Goal: Task Accomplishment & Management: Manage account settings

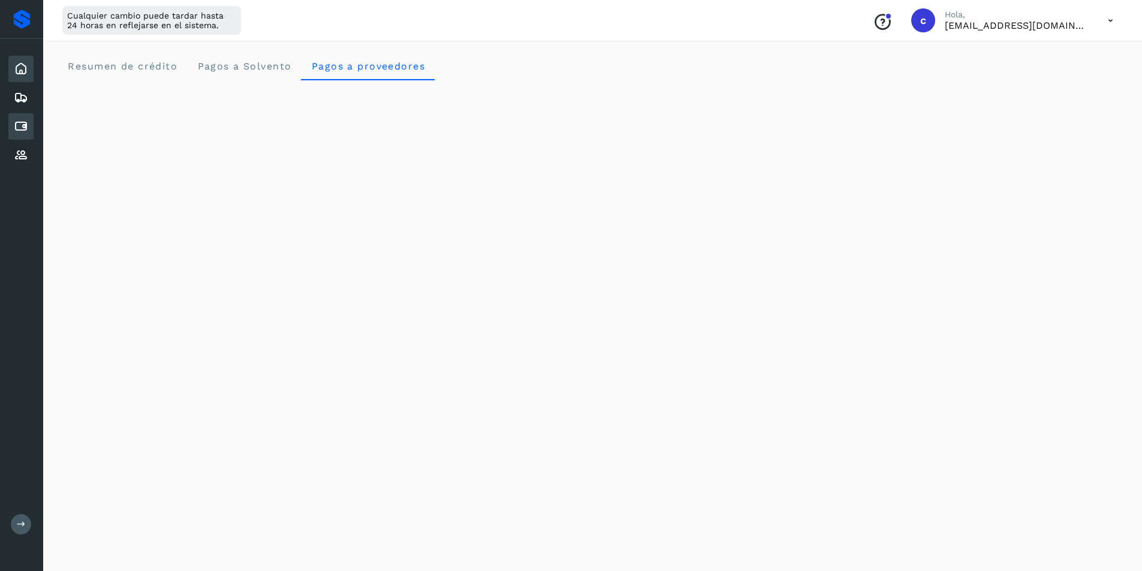
click at [22, 117] on div "Cuentas por pagar" at bounding box center [20, 126] width 25 height 26
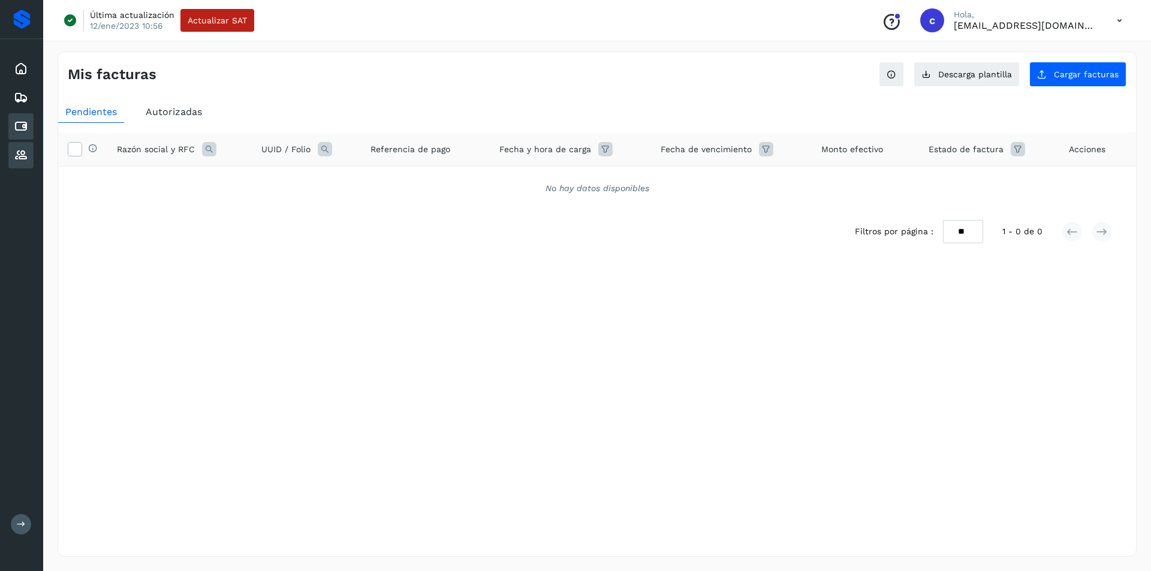
click at [23, 155] on icon at bounding box center [21, 155] width 14 height 14
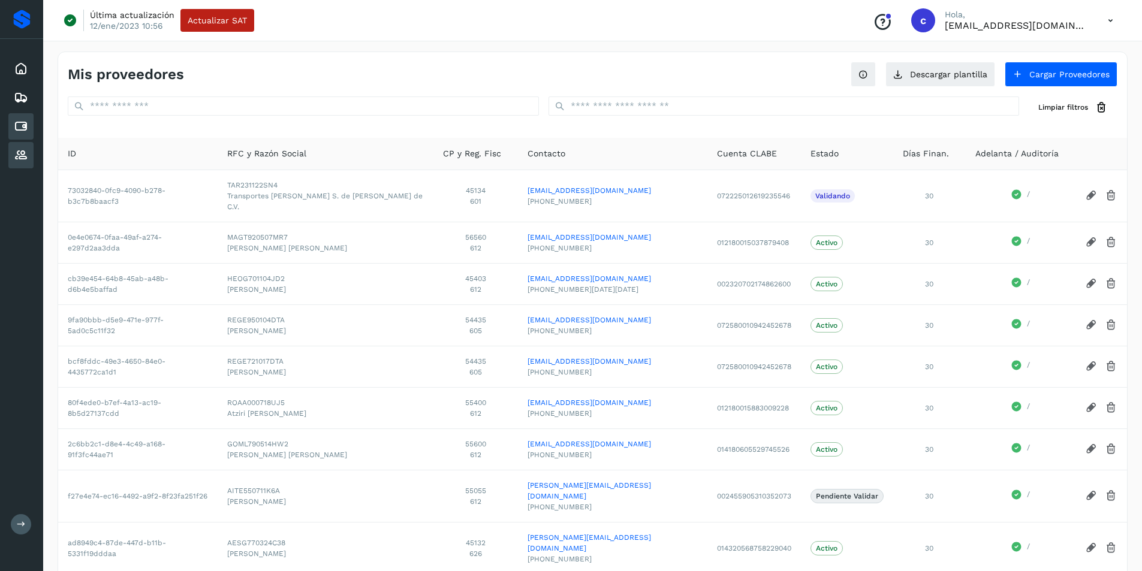
click at [21, 126] on icon at bounding box center [21, 126] width 14 height 14
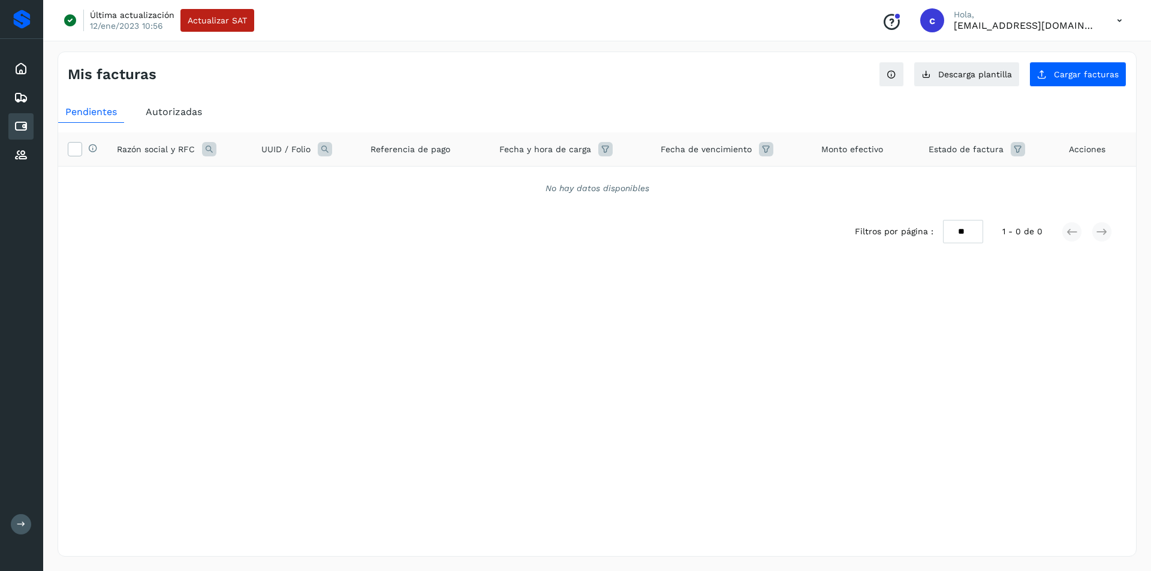
click at [165, 107] on span "Autorizadas" at bounding box center [174, 111] width 56 height 11
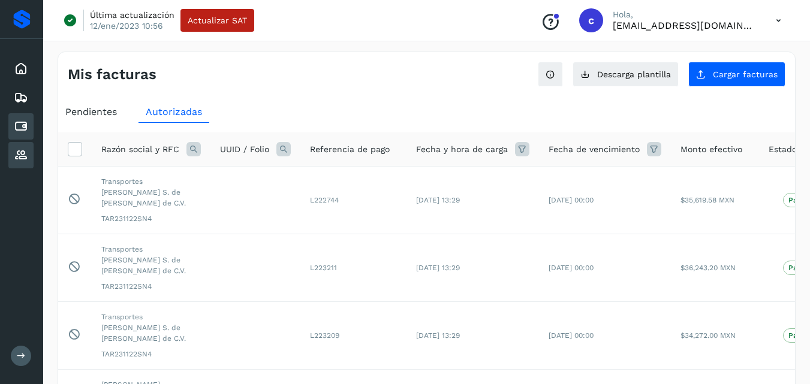
click at [16, 156] on icon at bounding box center [21, 155] width 14 height 14
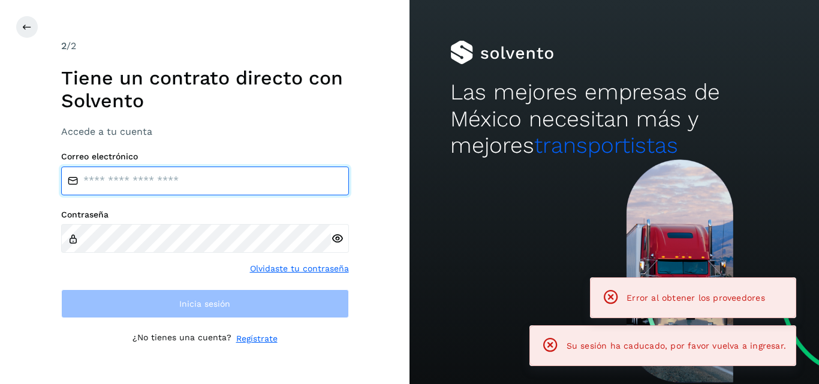
click at [140, 183] on input "email" at bounding box center [205, 181] width 288 height 29
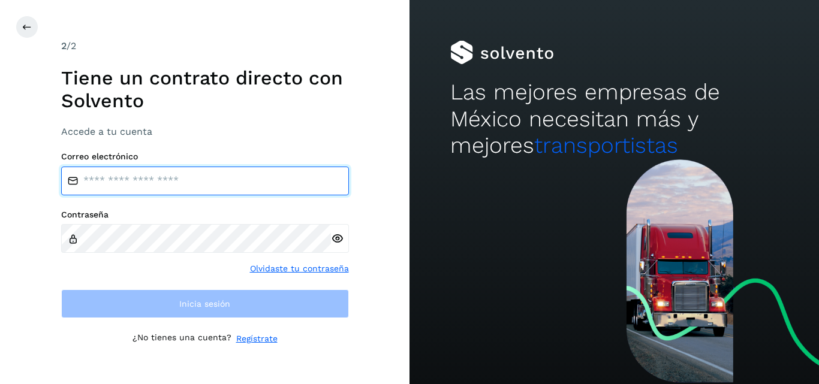
type input "**********"
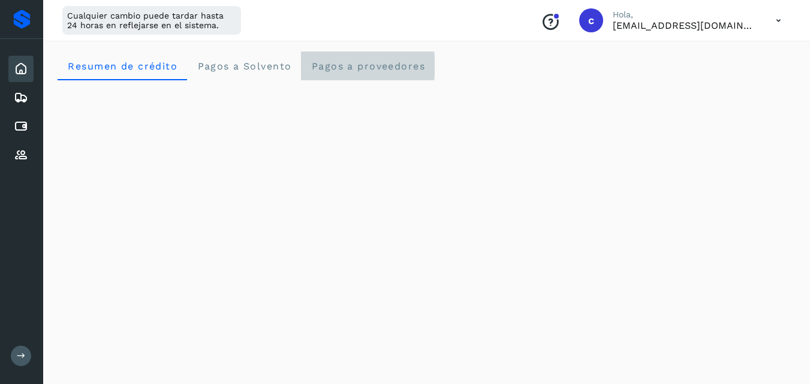
click at [371, 62] on span "Pagos a proveedores" at bounding box center [368, 66] width 115 height 11
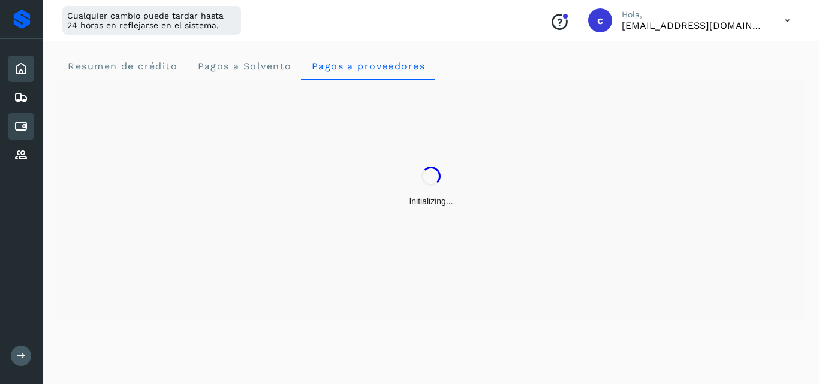
click at [22, 125] on icon at bounding box center [21, 126] width 14 height 14
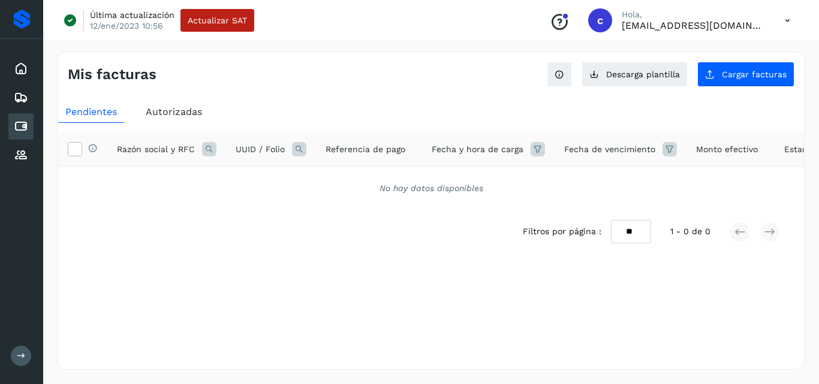
click at [180, 115] on span "Autorizadas" at bounding box center [174, 111] width 56 height 11
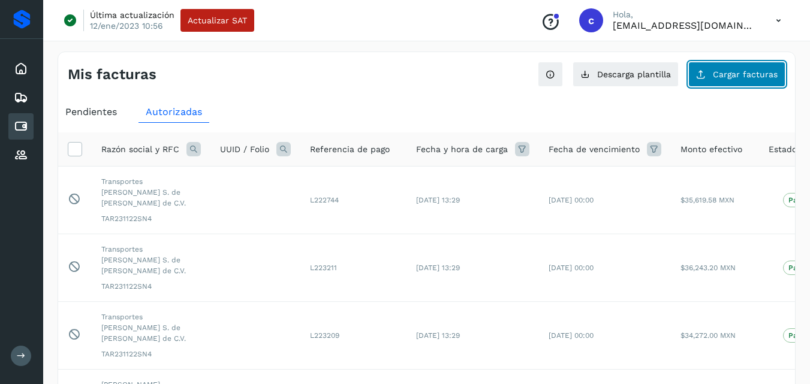
click at [715, 77] on span "Cargar facturas" at bounding box center [745, 74] width 65 height 8
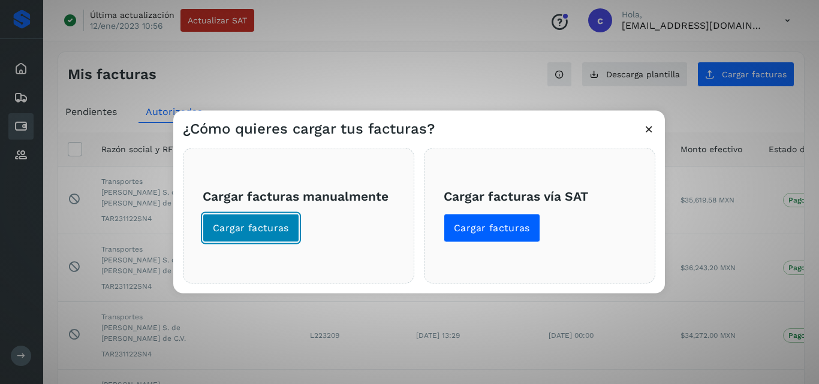
click at [256, 239] on button "Cargar facturas" at bounding box center [251, 227] width 97 height 29
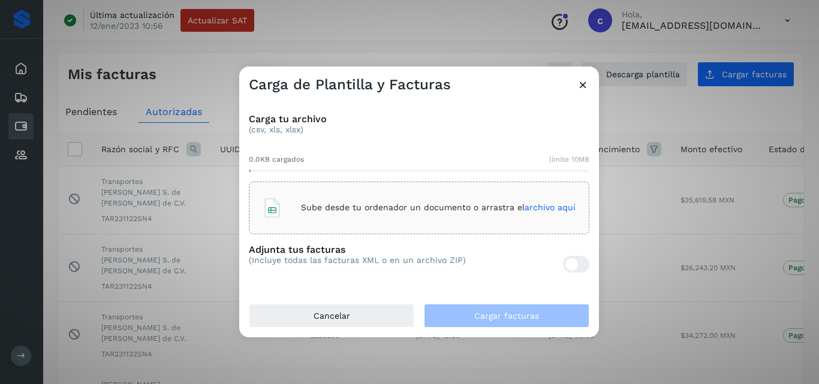
click at [387, 209] on p "Sube desde tu ordenador un documento o arrastra el archivo aquí" at bounding box center [438, 208] width 275 height 10
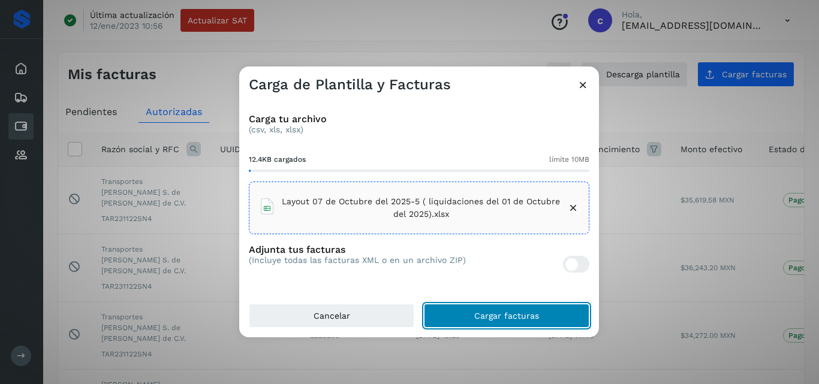
click at [504, 318] on span "Cargar facturas" at bounding box center [506, 316] width 65 height 8
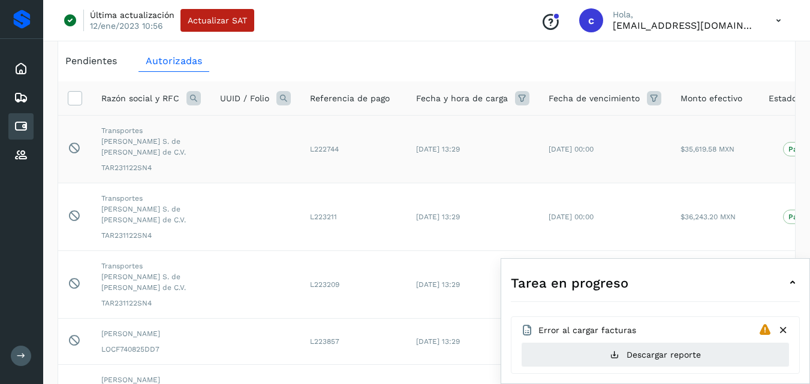
scroll to position [68, 0]
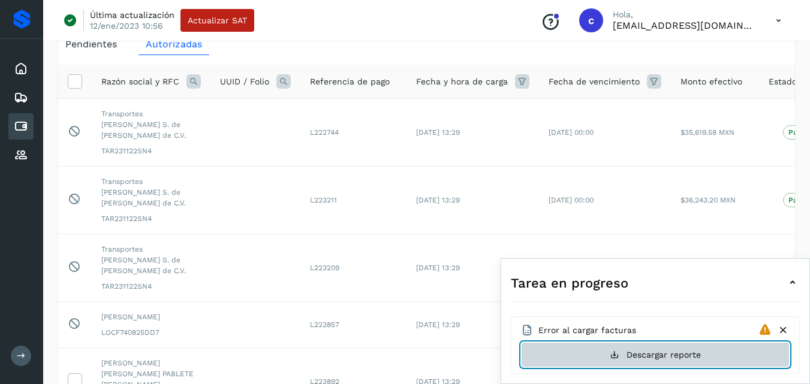
click at [674, 353] on span "Descargar reporte" at bounding box center [663, 355] width 74 height 8
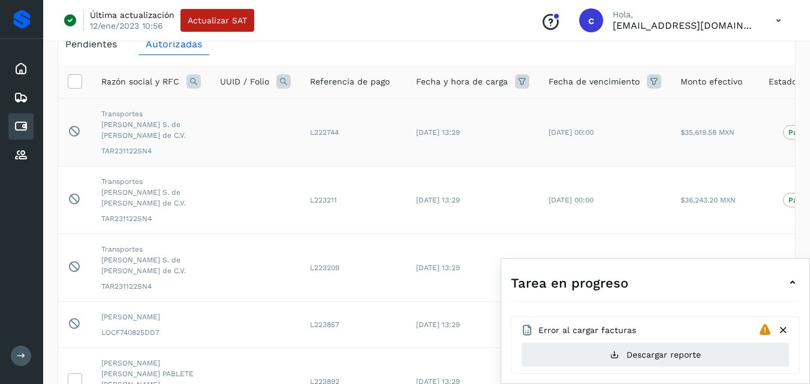
click at [449, 138] on td "[DATE] 13:29" at bounding box center [472, 133] width 132 height 68
click at [93, 49] on span "Pendientes" at bounding box center [91, 43] width 52 height 11
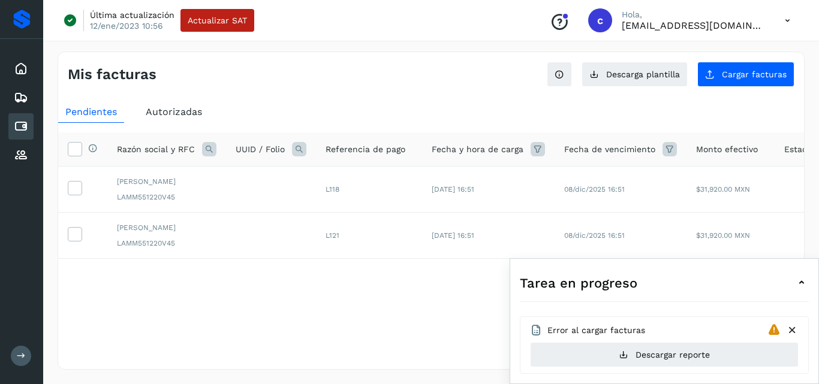
click at [351, 110] on ul "Pendientes Autorizadas" at bounding box center [431, 112] width 746 height 22
click at [35, 154] on div "Inicio Embarques Cuentas por pagar Proveedores" at bounding box center [21, 112] width 43 height 146
click at [25, 153] on icon at bounding box center [21, 155] width 14 height 14
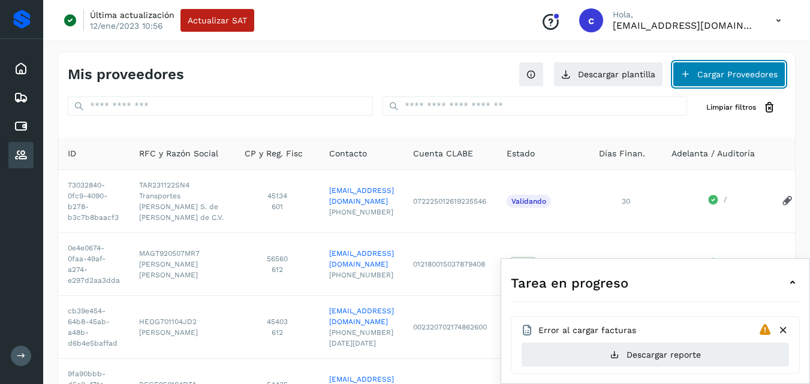
click at [725, 70] on button "Cargar Proveedores" at bounding box center [729, 74] width 113 height 25
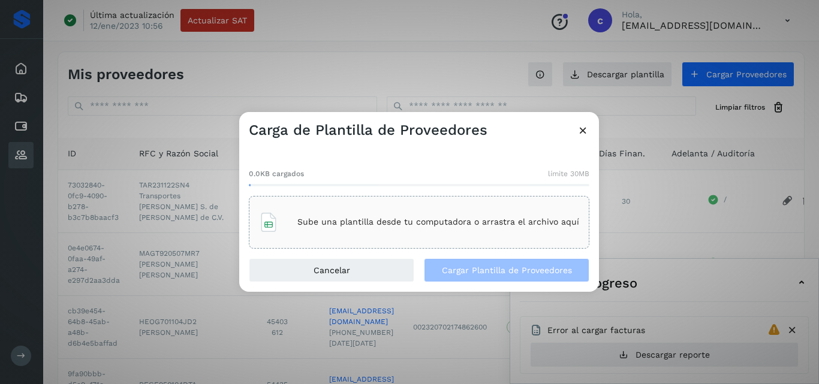
click at [315, 217] on p "Sube una plantilla desde tu computadora o arrastra el archivo aquí" at bounding box center [438, 222] width 282 height 10
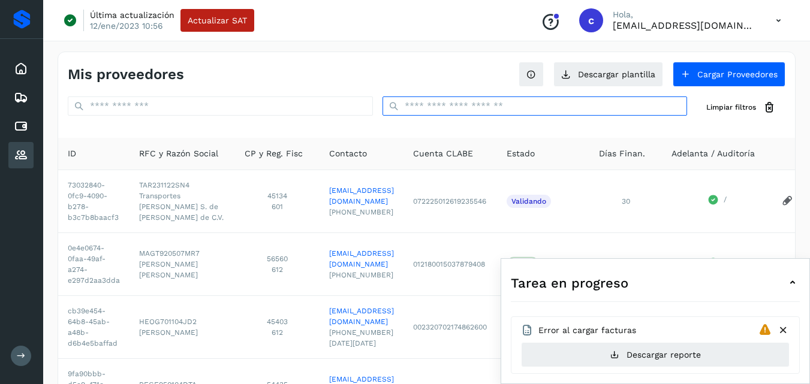
click at [490, 112] on input "text" at bounding box center [534, 106] width 305 height 19
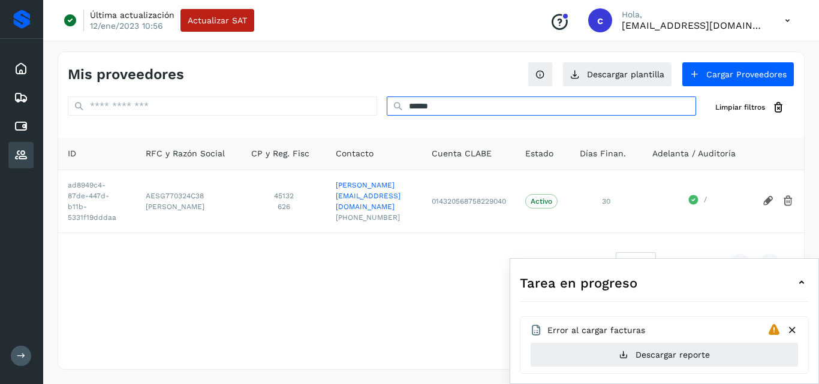
type input "******"
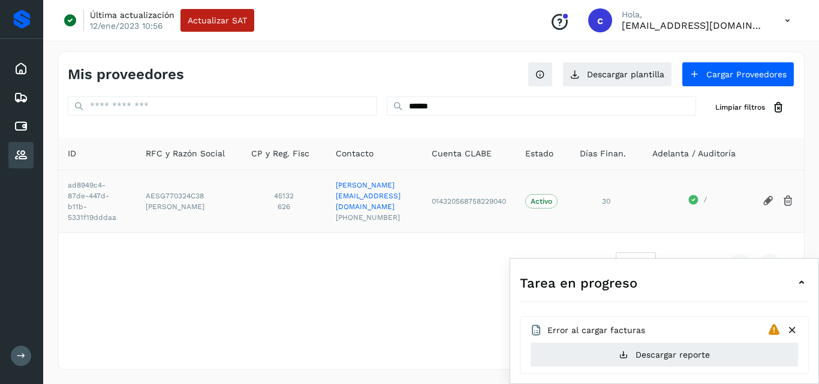
click at [166, 191] on span "AESG770324C38" at bounding box center [189, 196] width 86 height 11
copy span "AESG770324C38"
click at [22, 123] on icon at bounding box center [21, 126] width 14 height 14
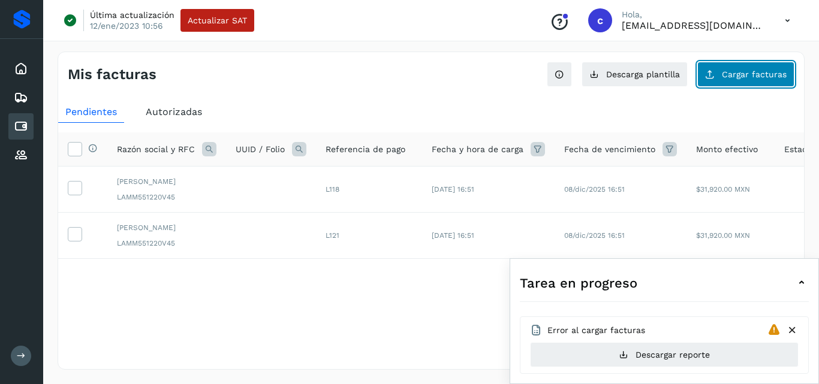
click at [754, 79] on span "Cargar facturas" at bounding box center [754, 74] width 65 height 8
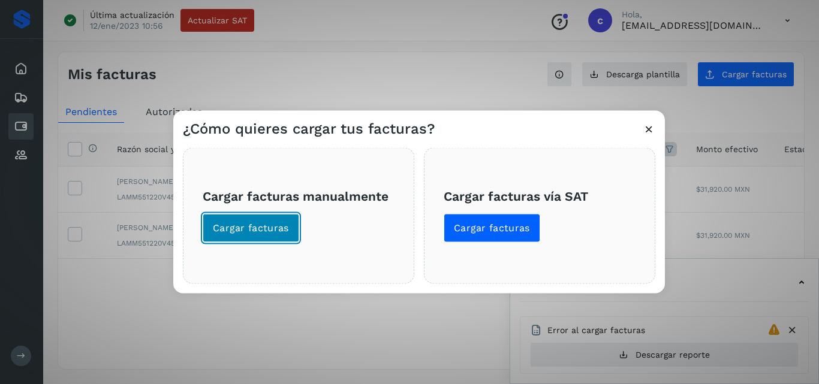
click at [225, 220] on button "Cargar facturas" at bounding box center [251, 227] width 97 height 29
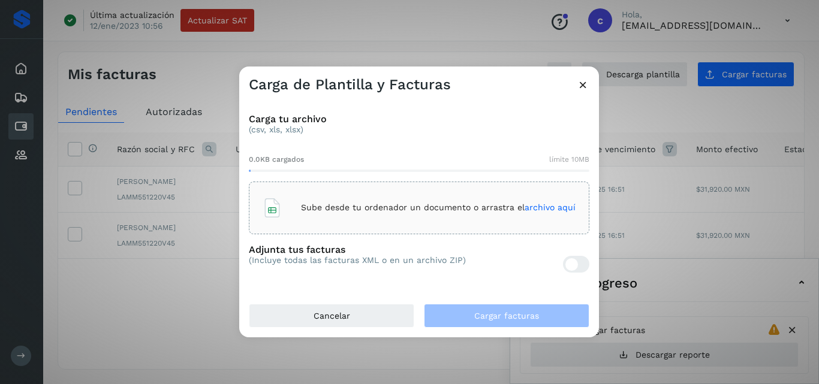
click at [402, 214] on div "Sube desde tu ordenador un documento o arrastra el archivo aquí" at bounding box center [419, 208] width 313 height 32
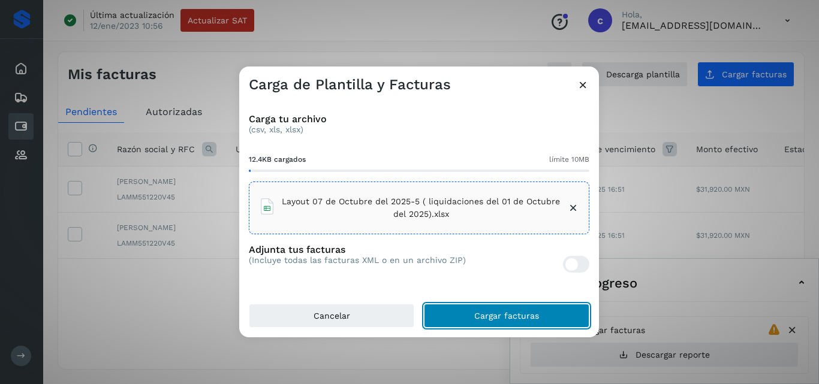
click at [552, 314] on button "Cargar facturas" at bounding box center [506, 316] width 165 height 24
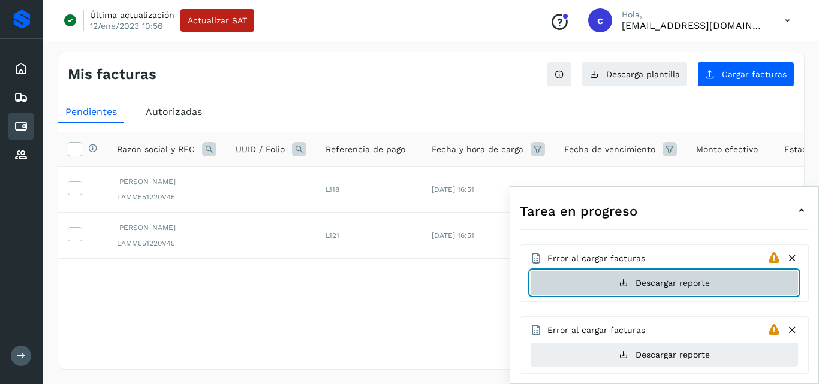
click at [668, 284] on span "Descargar reporte" at bounding box center [672, 283] width 74 height 8
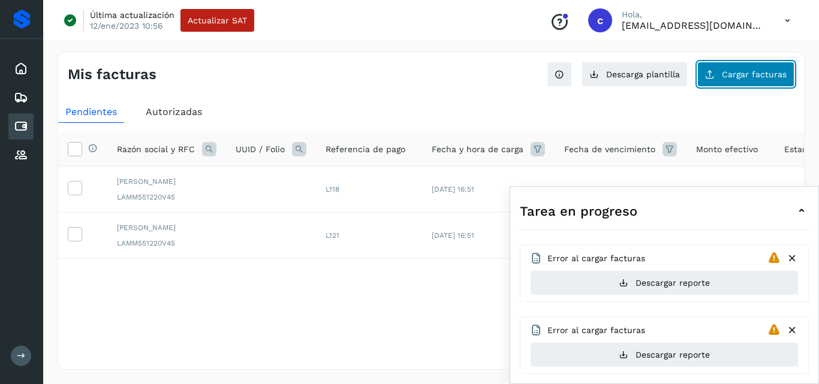
click at [754, 62] on button "Cargar facturas" at bounding box center [745, 74] width 97 height 25
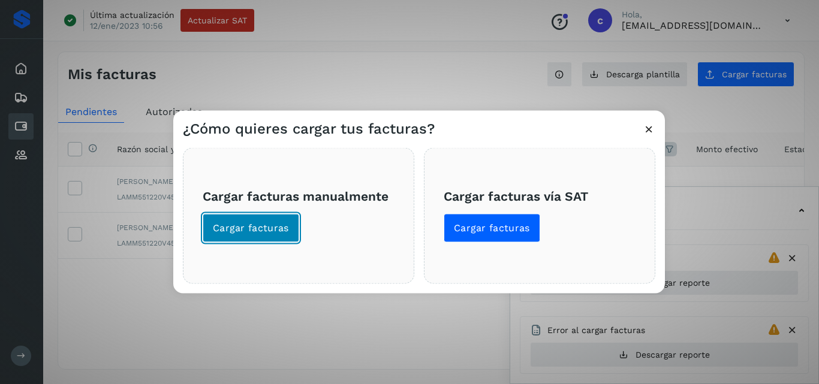
click at [251, 227] on span "Cargar facturas" at bounding box center [251, 227] width 76 height 13
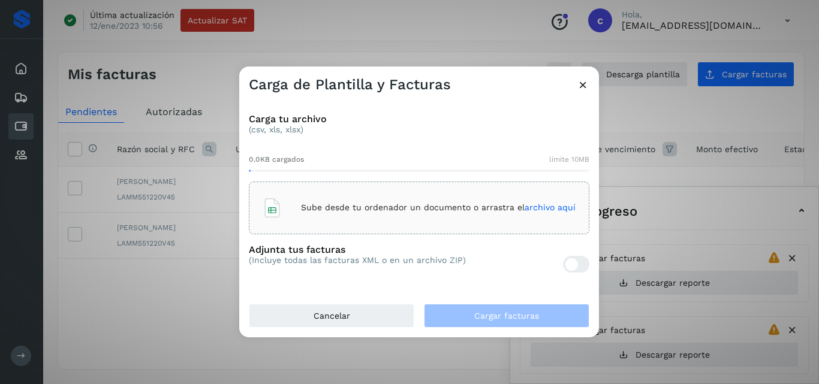
click at [299, 219] on div "Sube desde tu ordenador un documento o arrastra el archivo aquí" at bounding box center [419, 208] width 313 height 32
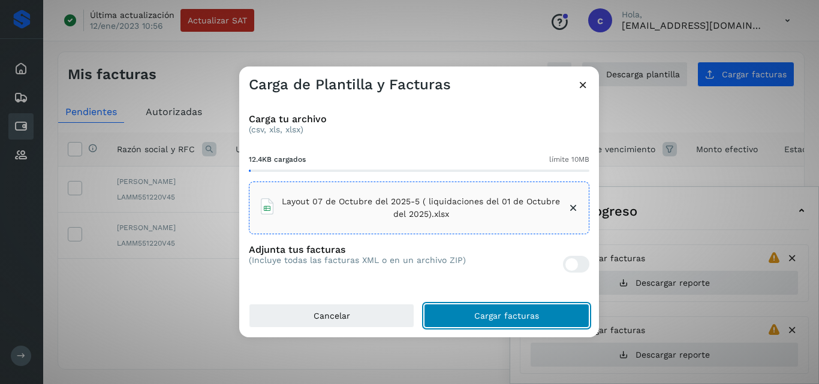
click at [527, 316] on span "Cargar facturas" at bounding box center [506, 316] width 65 height 8
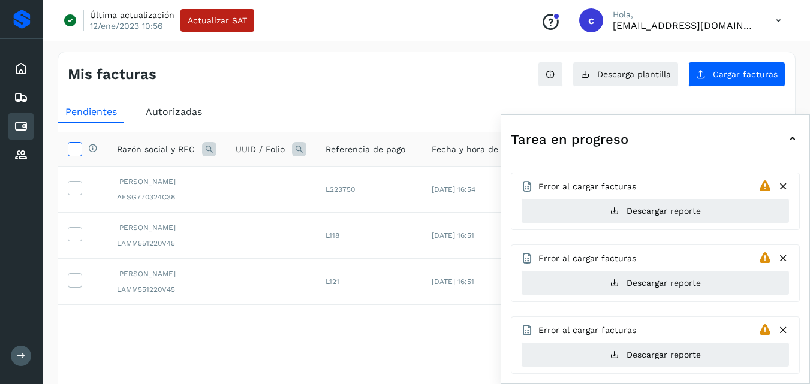
click at [71, 150] on icon at bounding box center [74, 148] width 13 height 13
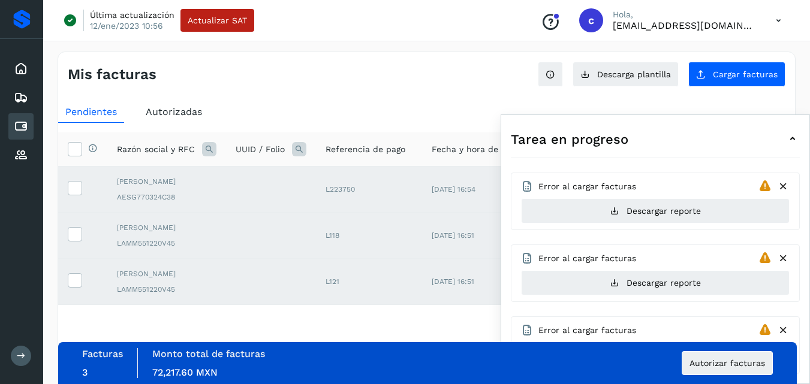
click at [782, 186] on icon at bounding box center [783, 186] width 13 height 13
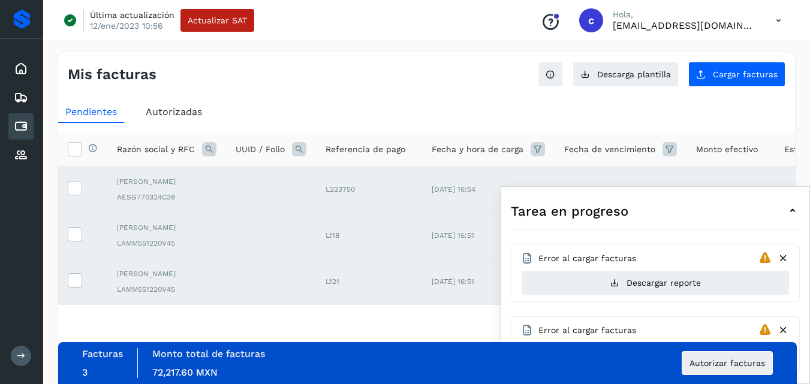
click at [786, 252] on icon at bounding box center [783, 258] width 13 height 13
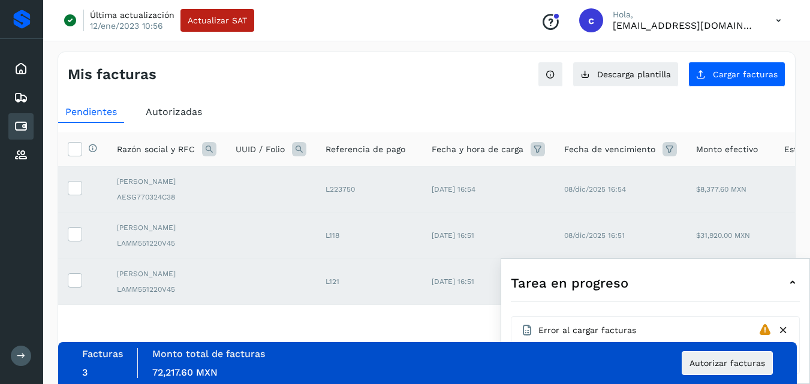
click at [785, 324] on icon at bounding box center [783, 330] width 13 height 13
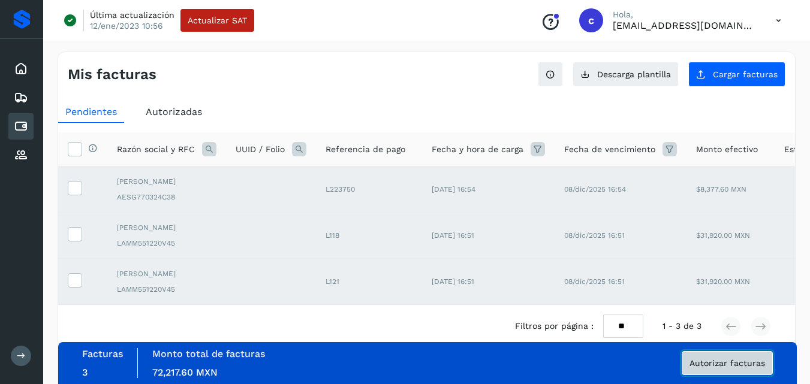
click at [724, 369] on button "Autorizar facturas" at bounding box center [727, 363] width 91 height 24
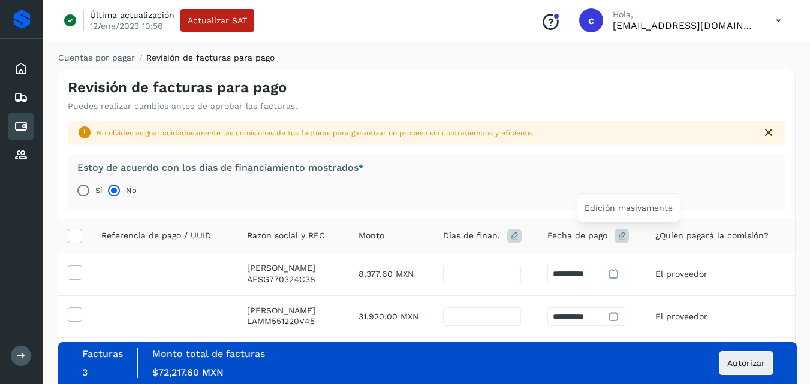
click at [628, 236] on icon at bounding box center [621, 236] width 14 height 14
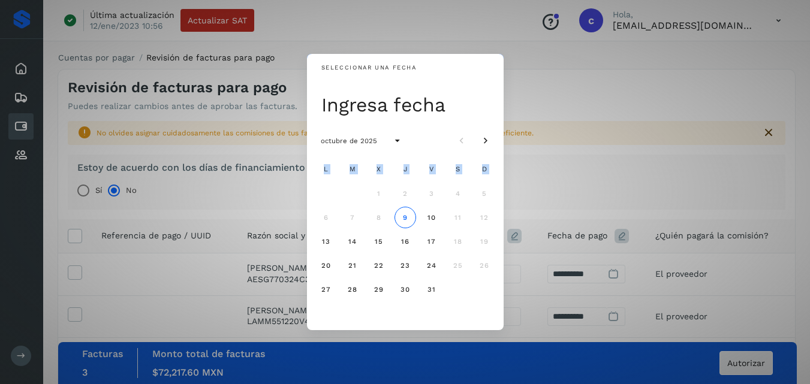
drag, startPoint x: 586, startPoint y: 138, endPoint x: 523, endPoint y: 236, distance: 115.9
click at [523, 236] on div "Seleccionar una fecha Ingresa fecha octubre de 2025 L M X J V S D 1 2 3 4 5 6 7…" at bounding box center [405, 192] width 810 height 384
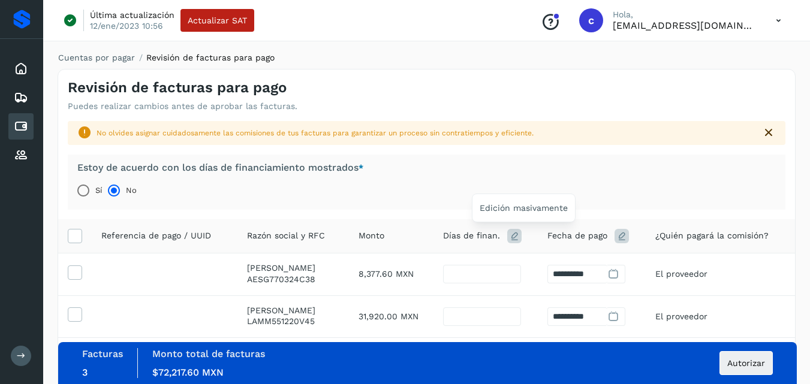
click at [522, 236] on icon at bounding box center [514, 236] width 14 height 14
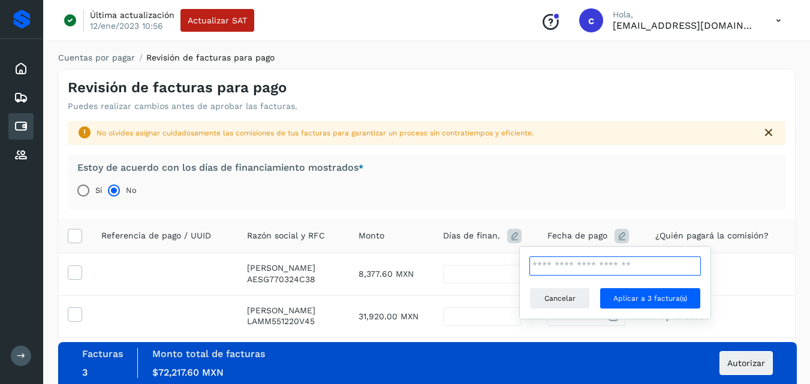
click at [552, 261] on input "**" at bounding box center [614, 266] width 171 height 19
type input "**"
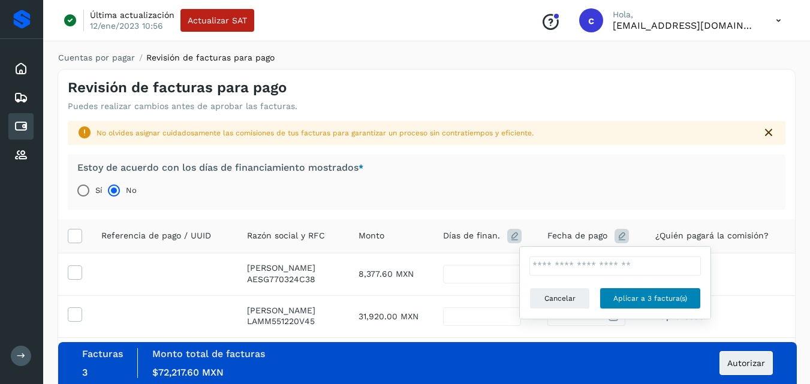
click at [655, 301] on span "Aplicar a 3 factura(s)" at bounding box center [650, 298] width 74 height 11
type input "**"
type input "**********"
type input "**"
type input "**********"
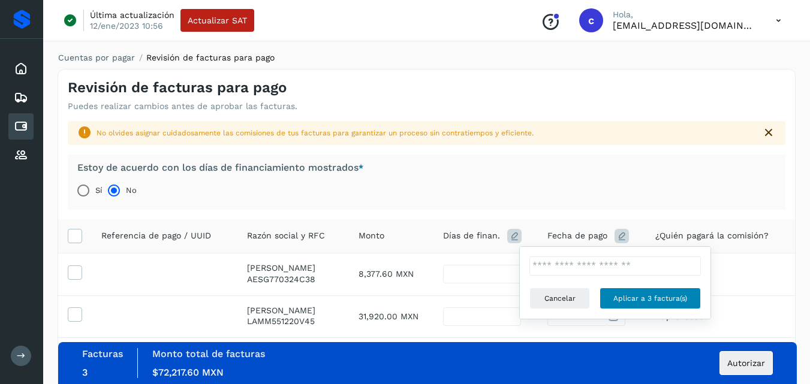
type input "**"
type input "**********"
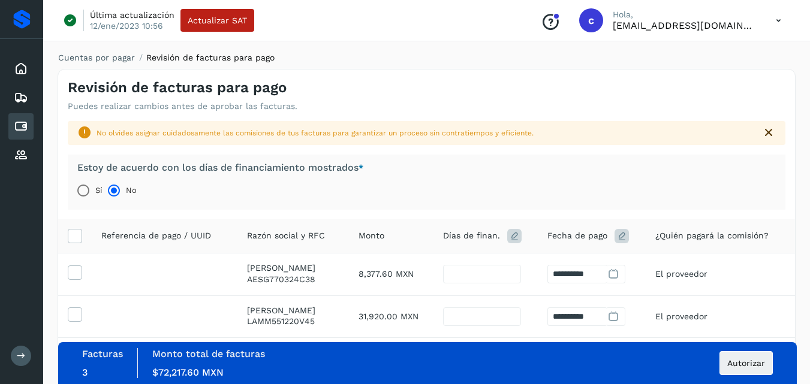
scroll to position [134, 0]
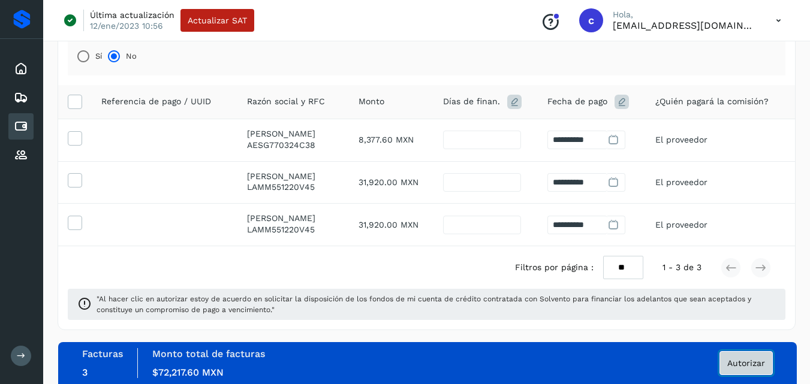
click at [747, 357] on button "Autorizar" at bounding box center [745, 363] width 53 height 24
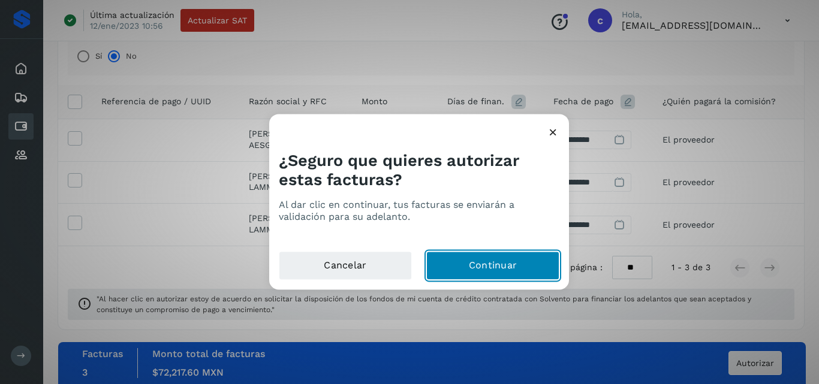
click at [543, 264] on button "Continuar" at bounding box center [492, 265] width 133 height 29
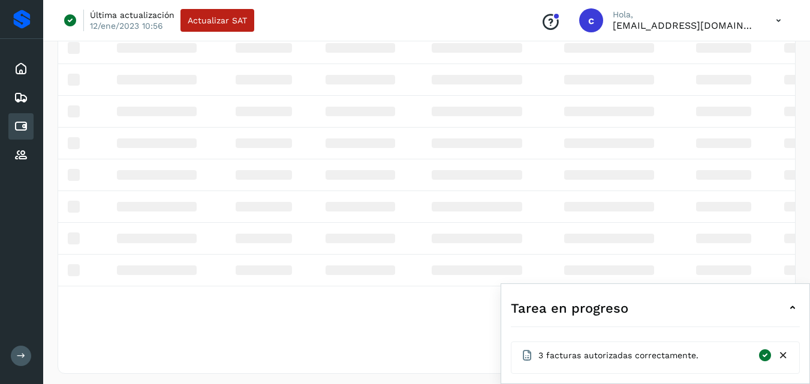
scroll to position [32, 0]
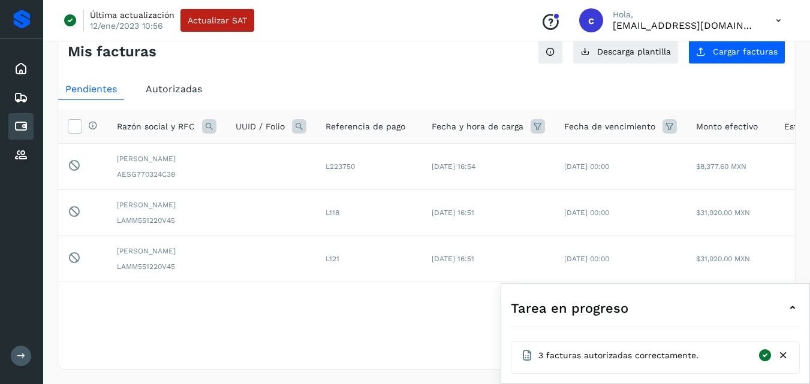
click at [780, 357] on icon at bounding box center [783, 356] width 13 height 13
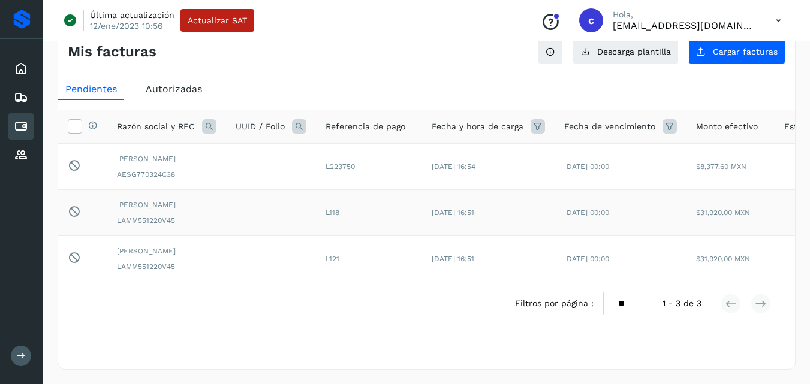
scroll to position [0, 150]
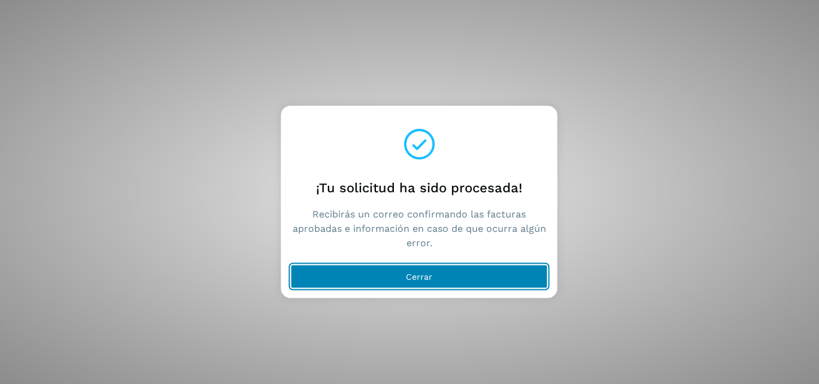
click at [447, 284] on button "Cerrar" at bounding box center [419, 276] width 257 height 24
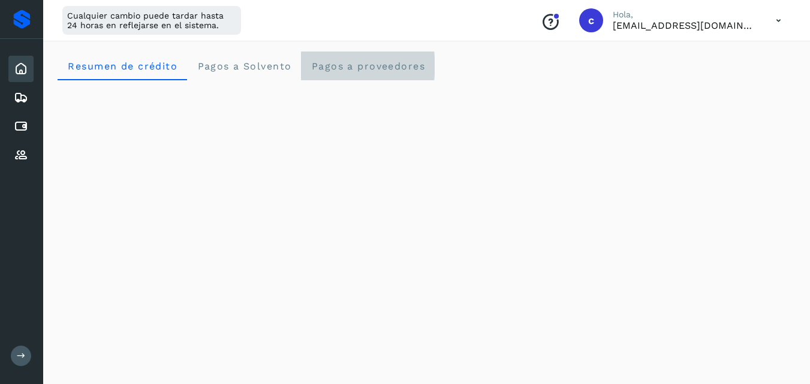
click at [377, 64] on span "Pagos a proveedores" at bounding box center [368, 66] width 115 height 11
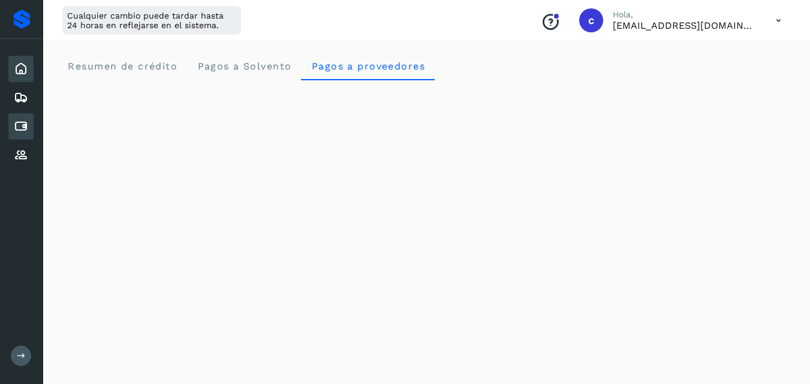
click at [26, 125] on icon at bounding box center [21, 126] width 14 height 14
